Goal: Navigation & Orientation: Find specific page/section

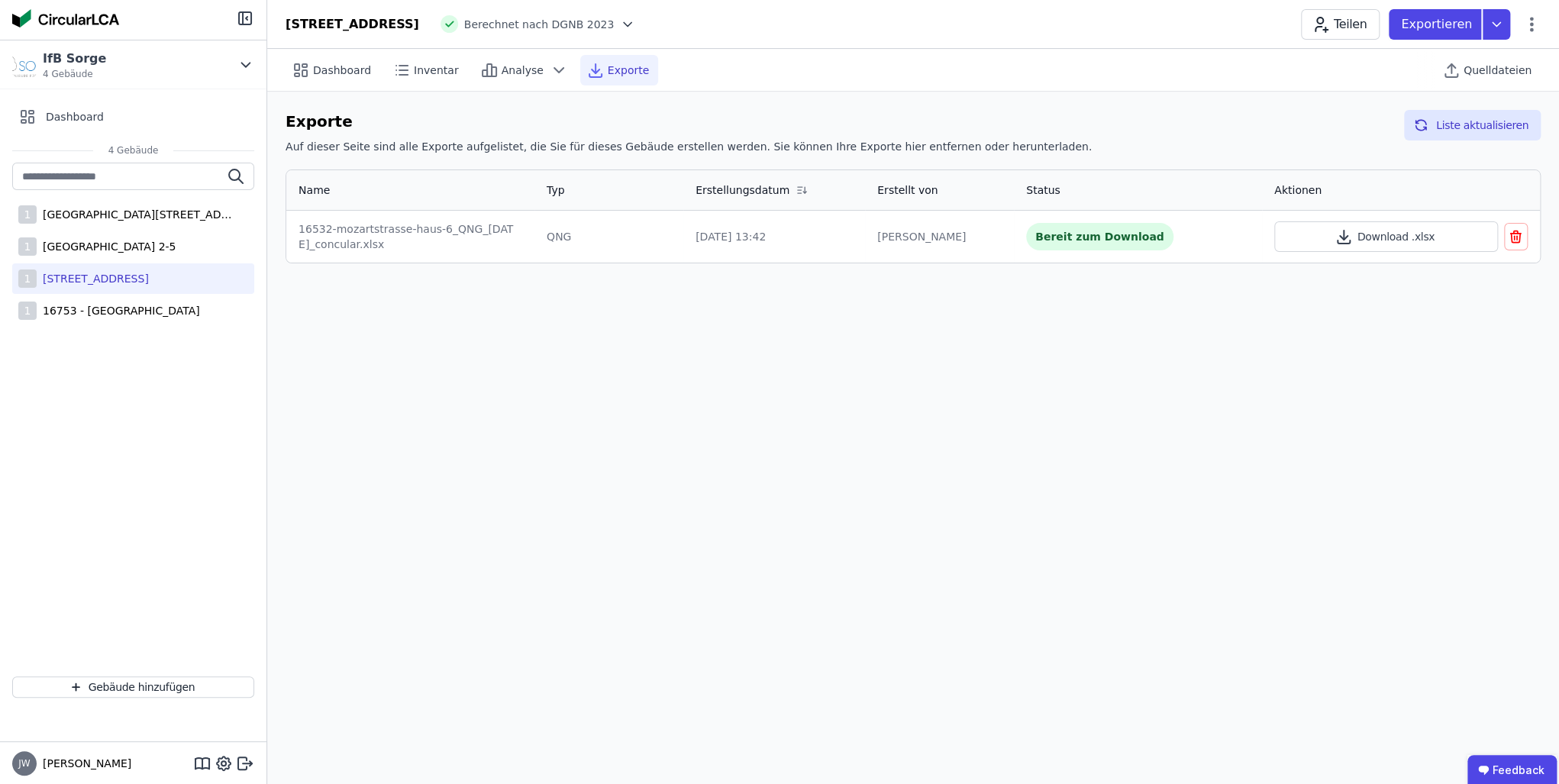
click at [806, 470] on div "Dashboard Inventar Analyse Exporte Quelldateien Exporte Auf dieser Seite sind a…" at bounding box center [913, 416] width 1292 height 735
click at [96, 248] on div "[GEOGRAPHIC_DATA] 2-5" at bounding box center [106, 247] width 139 height 15
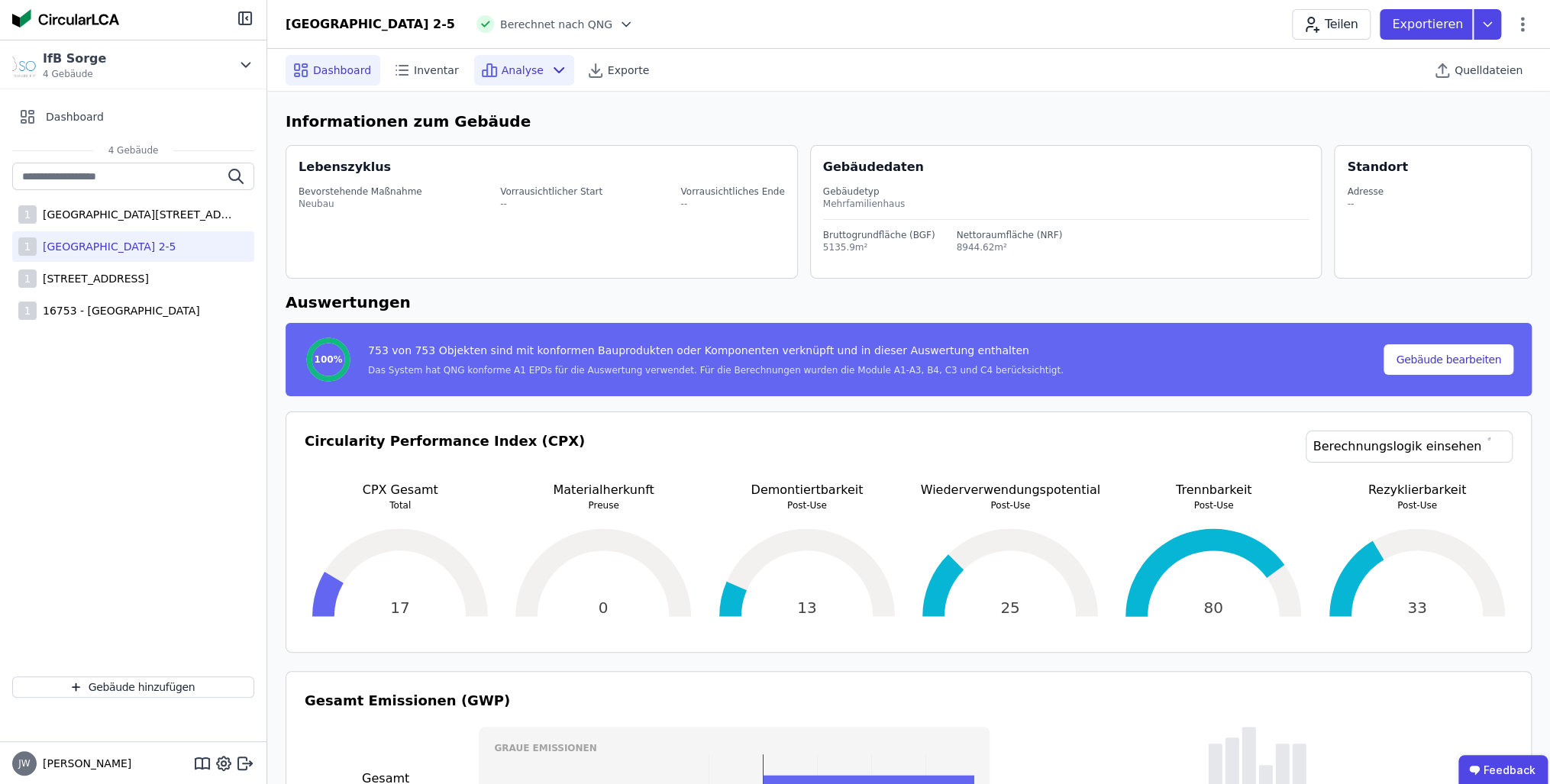
click at [502, 73] on span "Analyse" at bounding box center [522, 70] width 42 height 15
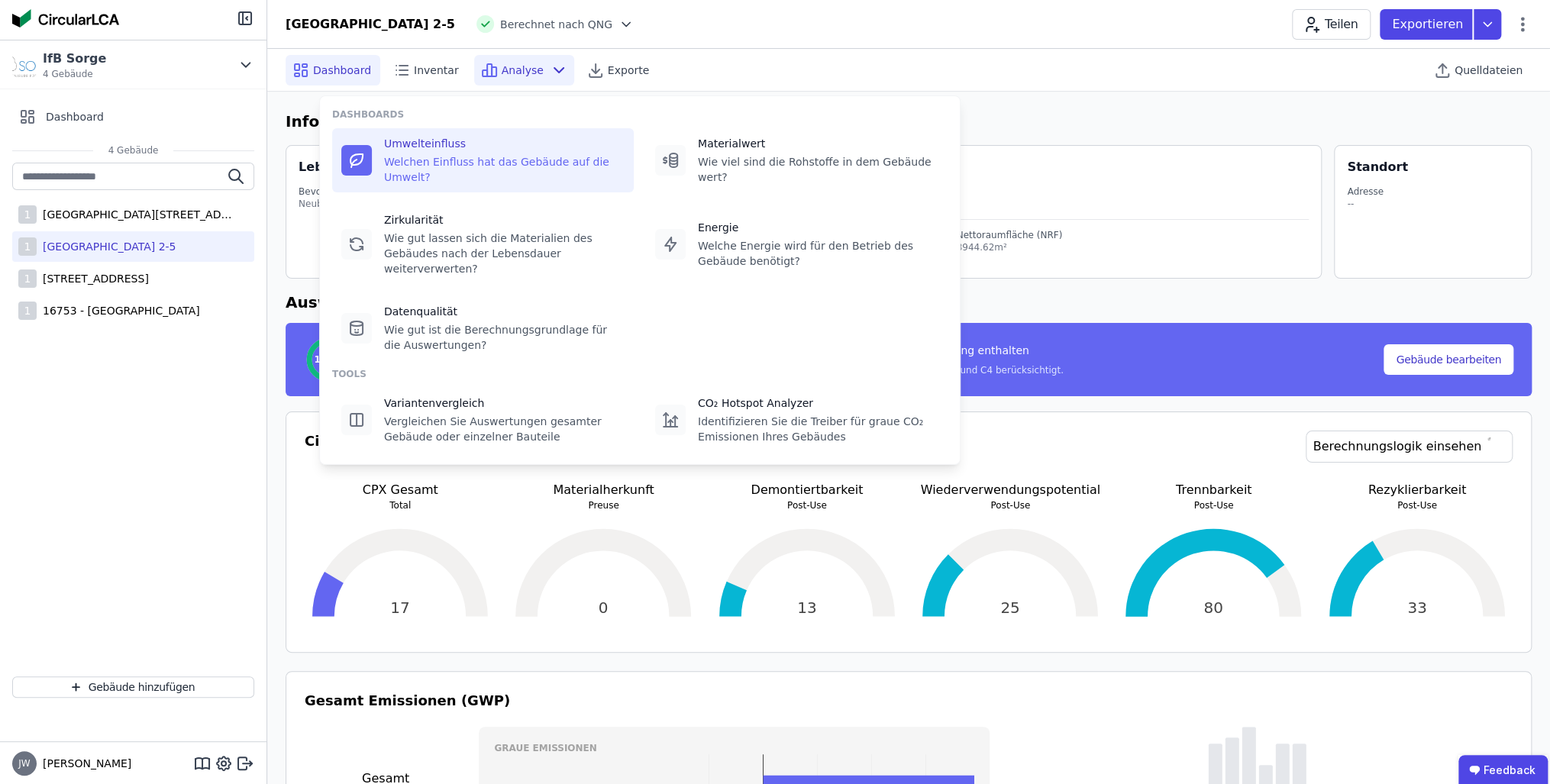
click at [425, 140] on div "Umwelteinfluss" at bounding box center [504, 144] width 240 height 15
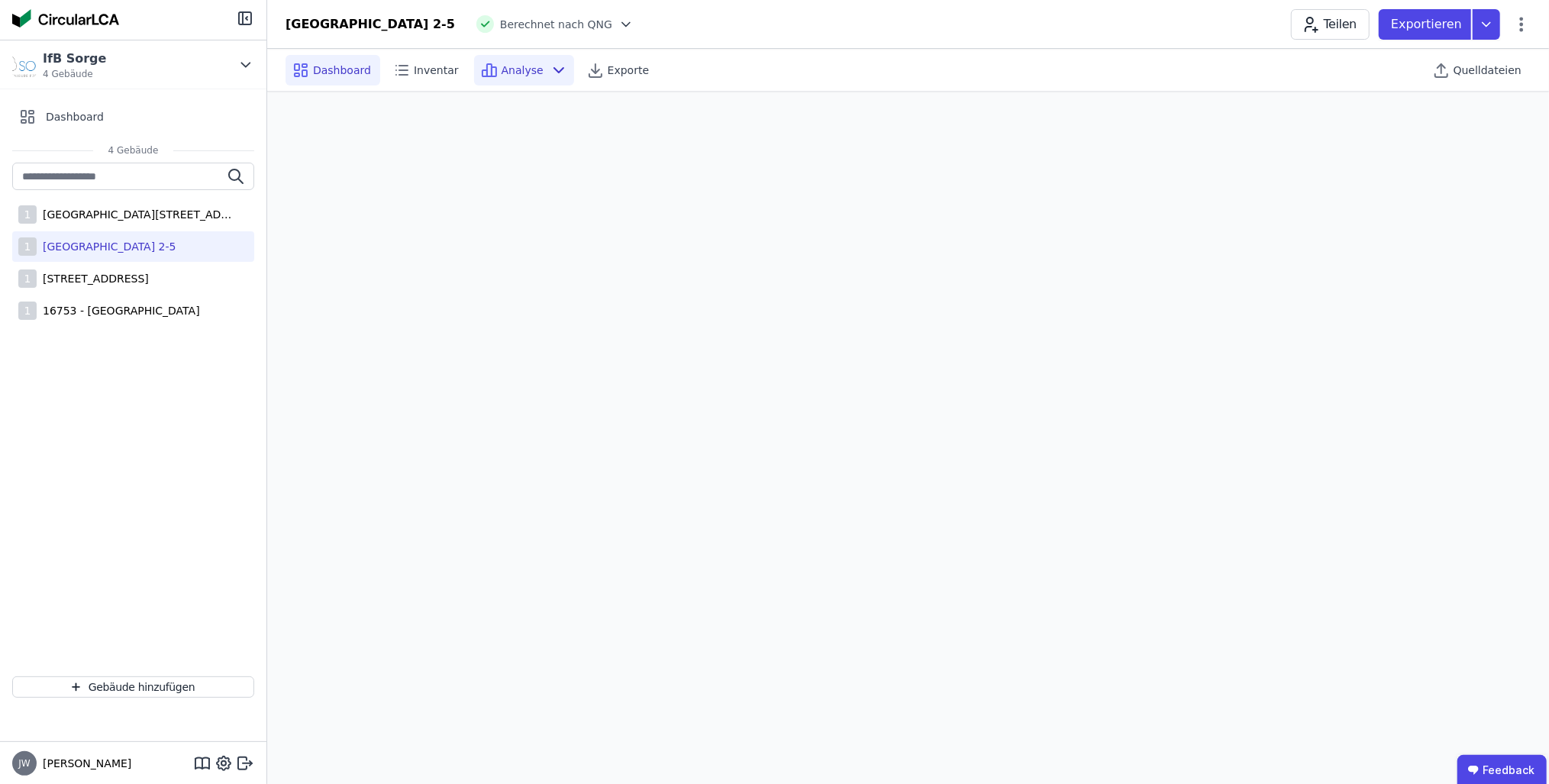
click at [334, 67] on span "Dashboard" at bounding box center [342, 70] width 58 height 15
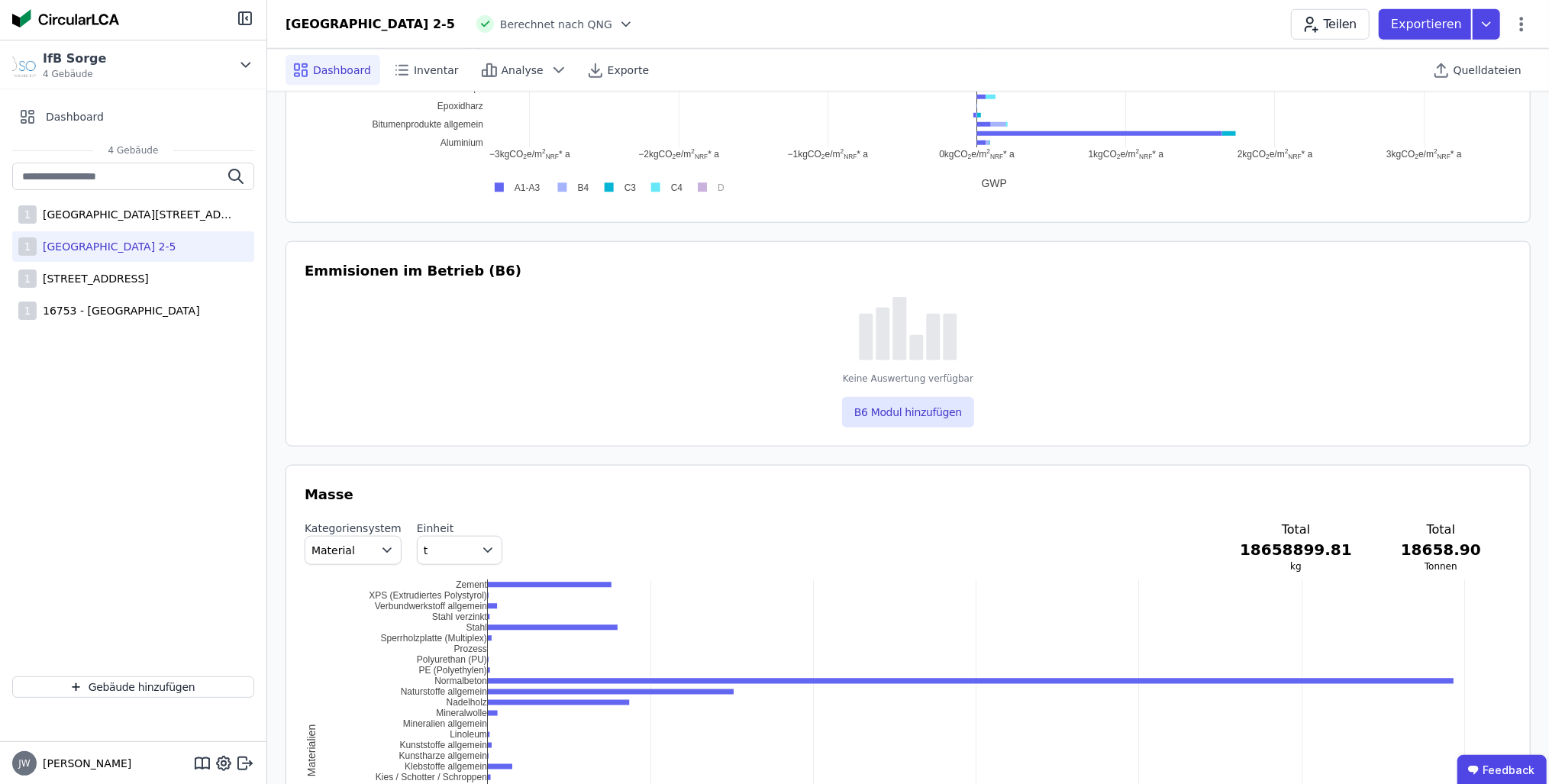
scroll to position [1282, 0]
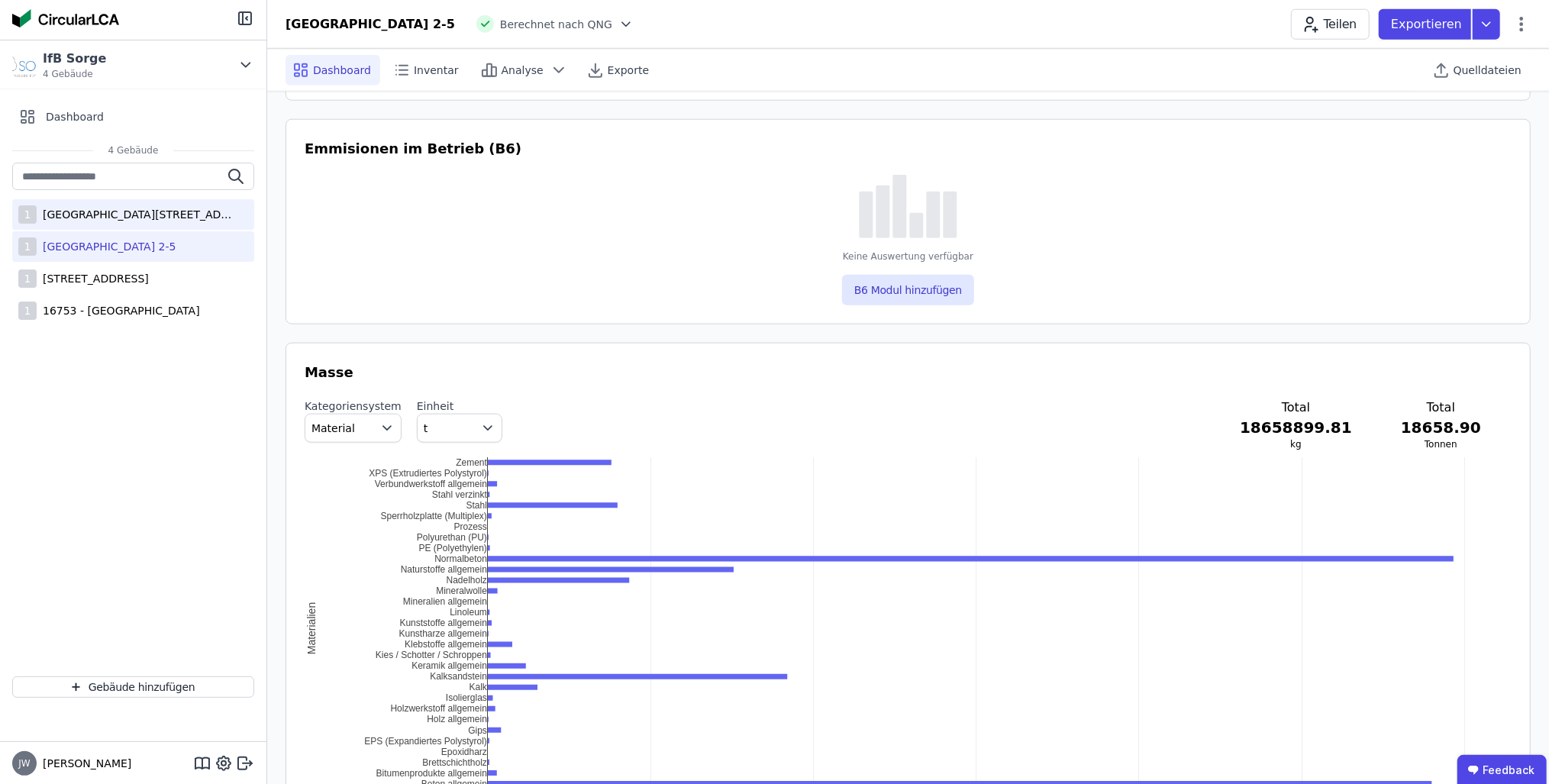
click at [106, 218] on div "[GEOGRAPHIC_DATA][STREET_ADDRESS]" at bounding box center [136, 215] width 199 height 15
